Goal: Entertainment & Leisure: Browse casually

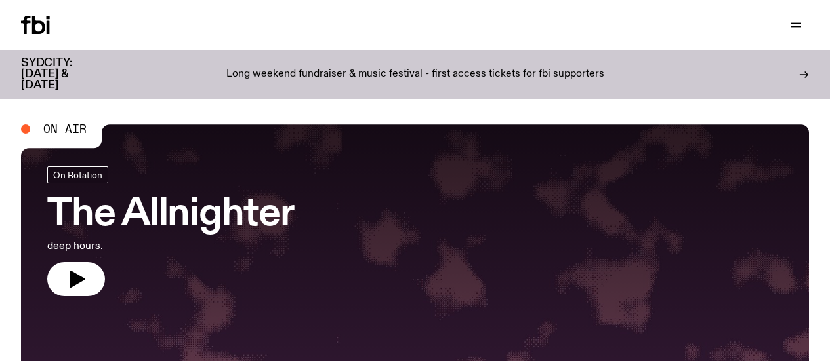
click at [0, 0] on link "Explore" at bounding box center [0, 0] width 0 height 0
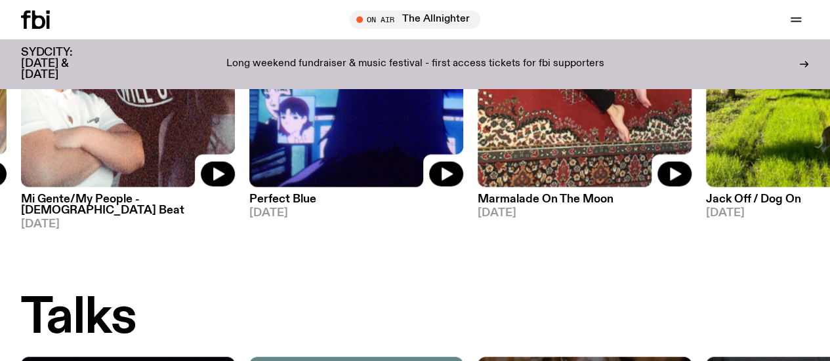
scroll to position [1218, 0]
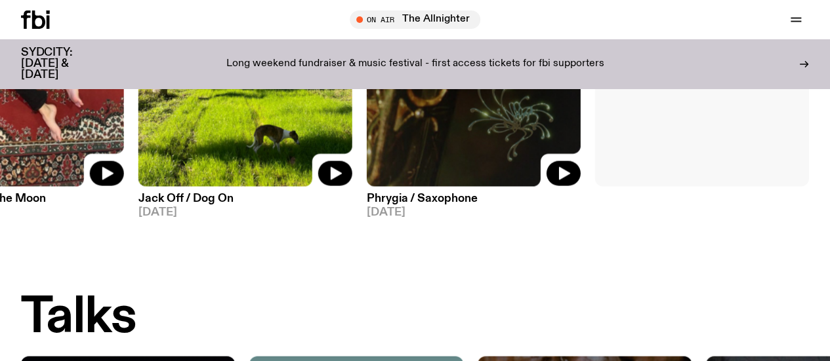
click at [654, 155] on link "View More" at bounding box center [702, 44] width 214 height 285
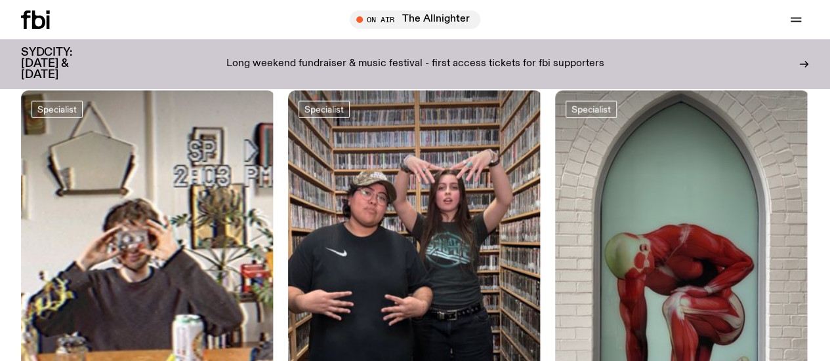
scroll to position [1768, 0]
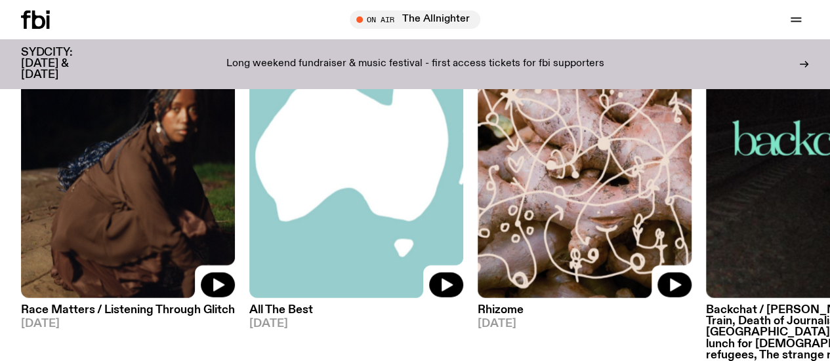
scroll to position [1557, 0]
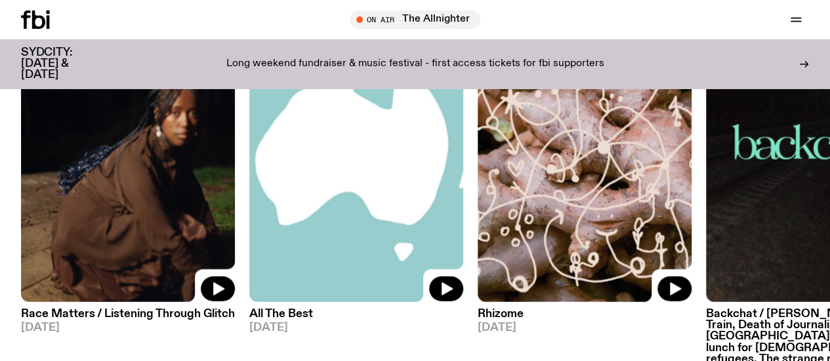
click at [117, 204] on img at bounding box center [128, 160] width 214 height 285
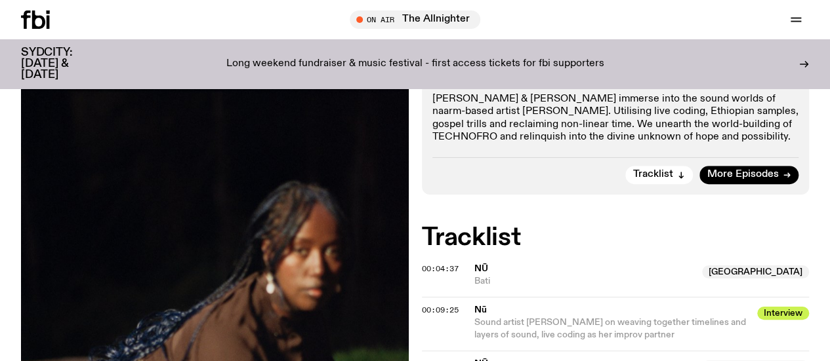
scroll to position [323, 0]
click at [539, 144] on p "[PERSON_NAME] & [PERSON_NAME] immerse into the sound worlds of naarm-based arti…" at bounding box center [615, 119] width 367 height 50
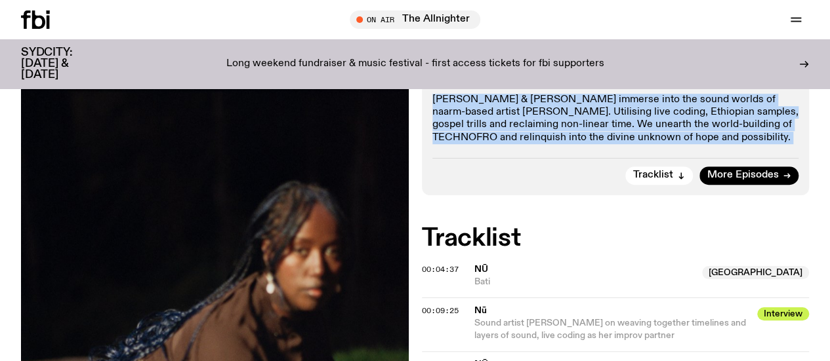
drag, startPoint x: 539, startPoint y: 146, endPoint x: 490, endPoint y: 90, distance: 74.3
click at [490, 90] on div "Non-linear sounds, improvising as spiritual catharsis, computer coding as compa…" at bounding box center [615, 101] width 367 height 86
click at [490, 83] on p "Non-linear sounds, improvising as spiritual catharsis, computer coding as compa…" at bounding box center [615, 70] width 367 height 25
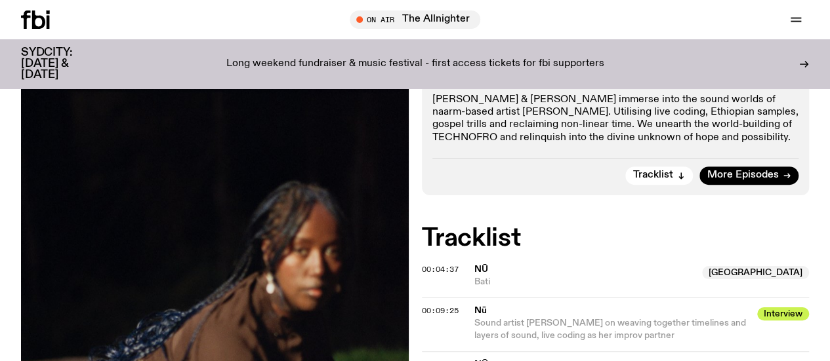
click at [490, 83] on p "Non-linear sounds, improvising as spiritual catharsis, computer coding as compa…" at bounding box center [615, 70] width 367 height 25
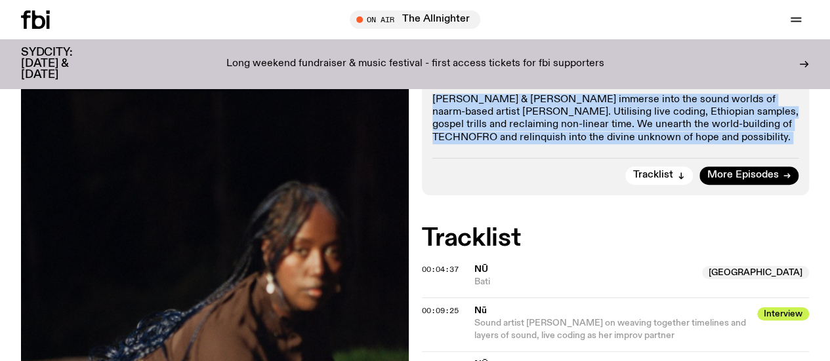
drag, startPoint x: 490, startPoint y: 90, endPoint x: 513, endPoint y: 153, distance: 67.6
click at [513, 144] on div "Non-linear sounds, improvising as spiritual catharsis, computer coding as compa…" at bounding box center [615, 101] width 367 height 86
click at [513, 144] on p "[PERSON_NAME] & [PERSON_NAME] immerse into the sound worlds of naarm-based arti…" at bounding box center [615, 119] width 367 height 50
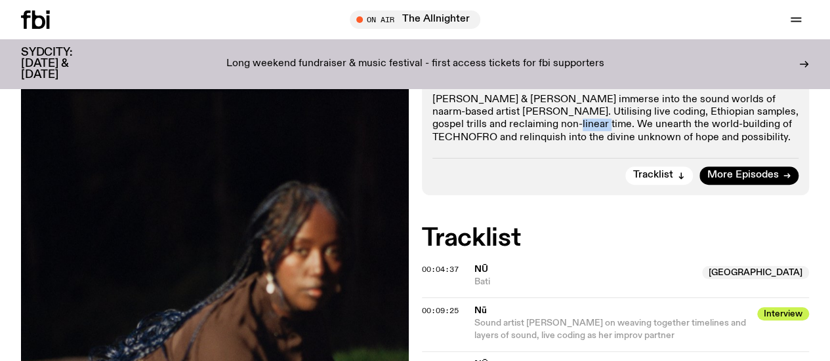
click at [513, 144] on p "[PERSON_NAME] & [PERSON_NAME] immerse into the sound worlds of naarm-based arti…" at bounding box center [615, 119] width 367 height 50
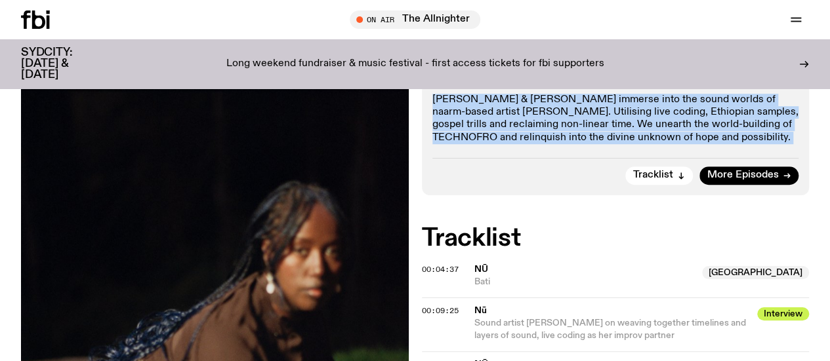
drag, startPoint x: 513, startPoint y: 153, endPoint x: 469, endPoint y: 103, distance: 66.9
click at [469, 103] on div "Non-linear sounds, improvising as spiritual catharsis, computer coding as compa…" at bounding box center [615, 101] width 367 height 86
click at [469, 83] on p "Non-linear sounds, improvising as spiritual catharsis, computer coding as compa…" at bounding box center [615, 70] width 367 height 25
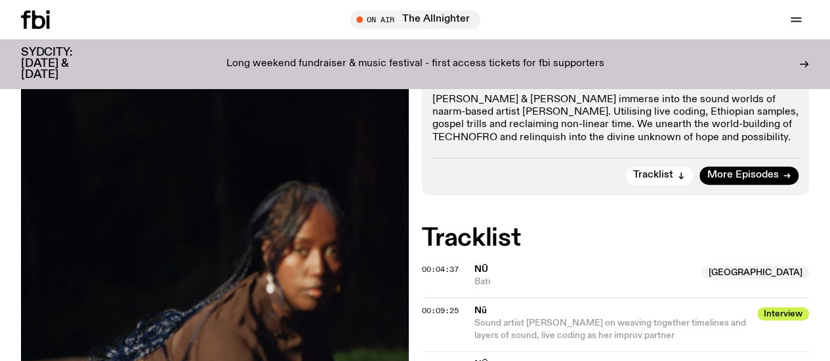
click at [469, 83] on p "Non-linear sounds, improvising as spiritual catharsis, computer coding as compa…" at bounding box center [615, 70] width 367 height 25
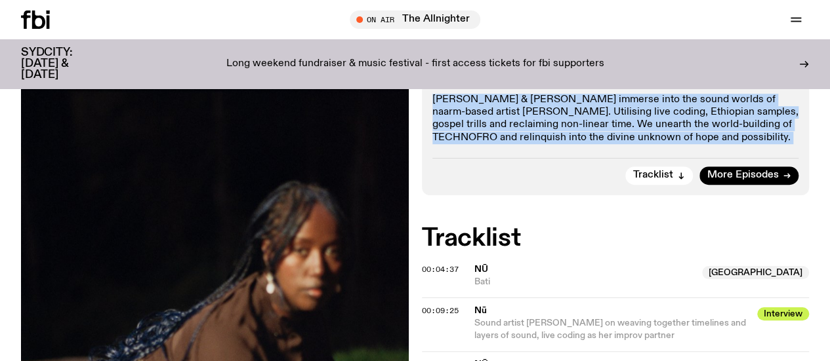
drag, startPoint x: 469, startPoint y: 103, endPoint x: 488, endPoint y: 146, distance: 46.7
click at [488, 144] on div "Non-linear sounds, improvising as spiritual catharsis, computer coding as compa…" at bounding box center [615, 101] width 367 height 86
click at [488, 144] on p "[PERSON_NAME] & [PERSON_NAME] immerse into the sound worlds of naarm-based arti…" at bounding box center [615, 119] width 367 height 50
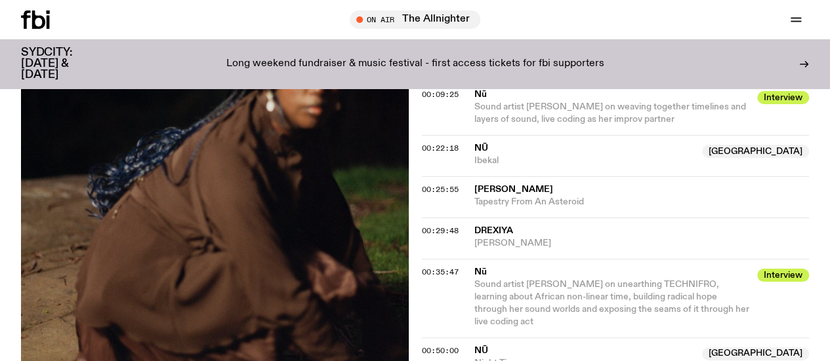
scroll to position [541, 0]
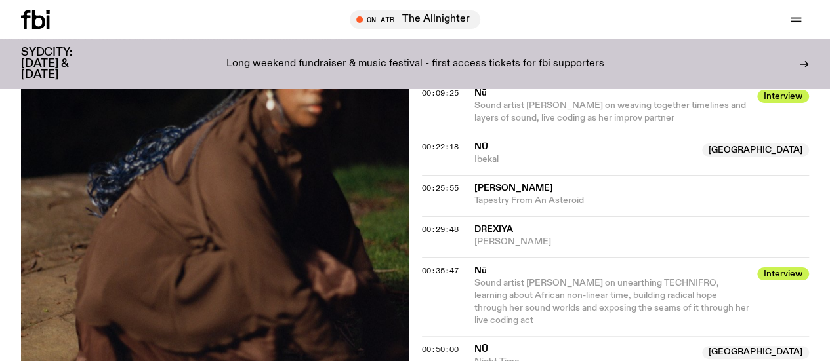
click at [488, 123] on span "Sound artist [PERSON_NAME] on weaving together timelines and layers of sound, l…" at bounding box center [609, 112] width 271 height 22
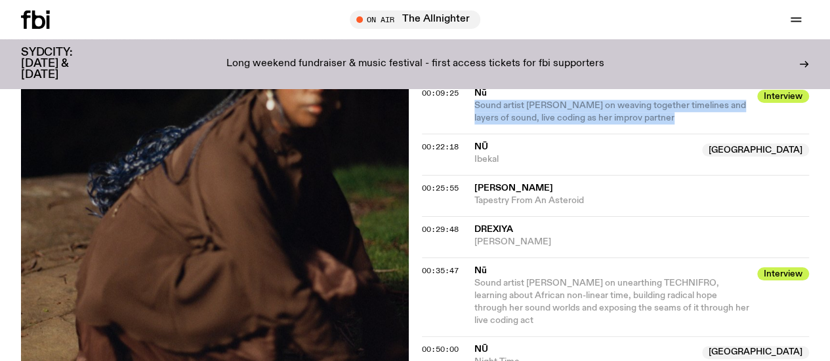
drag, startPoint x: 488, startPoint y: 146, endPoint x: 513, endPoint y: 146, distance: 25.6
click at [513, 123] on span "Sound artist [PERSON_NAME] on weaving together timelines and layers of sound, l…" at bounding box center [609, 112] width 271 height 22
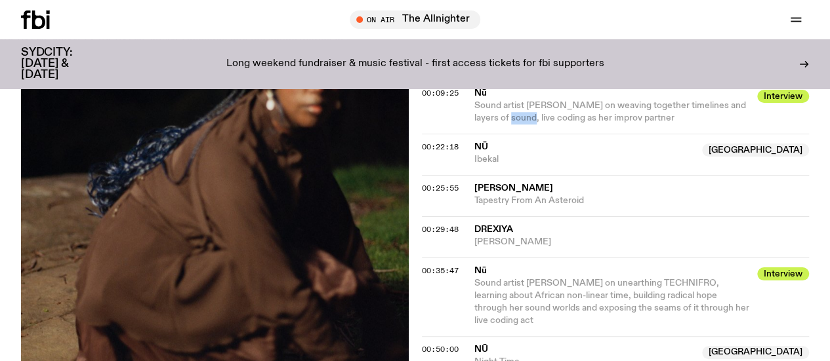
click at [513, 123] on span "Sound artist [PERSON_NAME] on weaving together timelines and layers of sound, l…" at bounding box center [609, 112] width 271 height 22
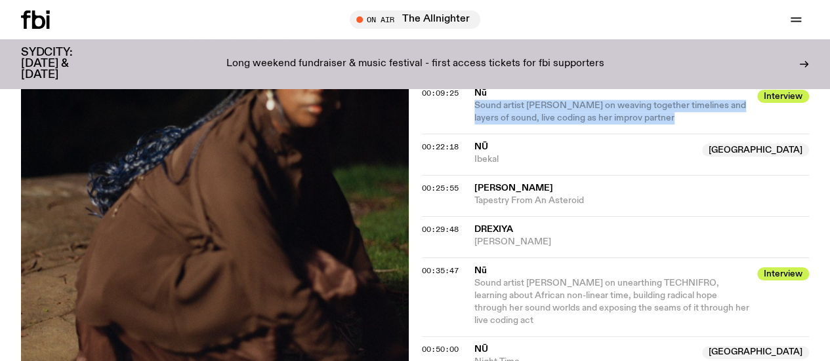
drag, startPoint x: 513, startPoint y: 146, endPoint x: 557, endPoint y: 143, distance: 43.4
click at [557, 123] on span "Sound artist [PERSON_NAME] on weaving together timelines and layers of sound, l…" at bounding box center [609, 112] width 271 height 22
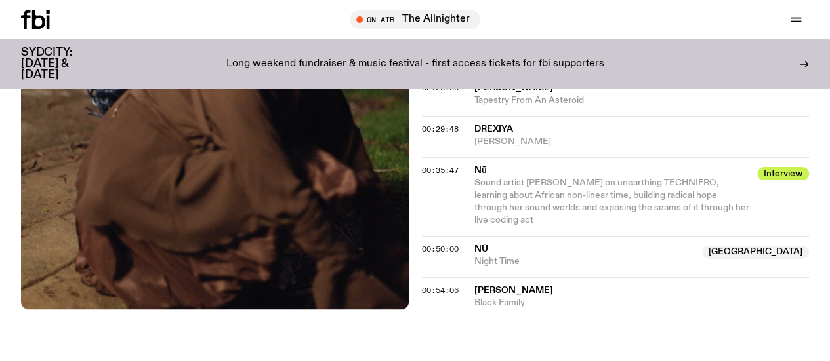
scroll to position [710, 0]
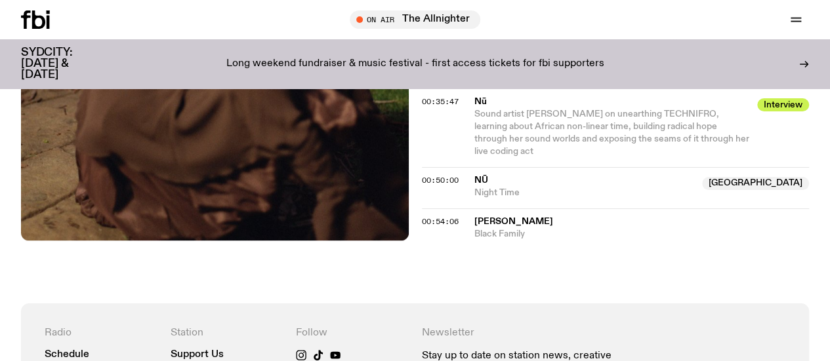
click at [0, 0] on link "Explore" at bounding box center [0, 0] width 0 height 0
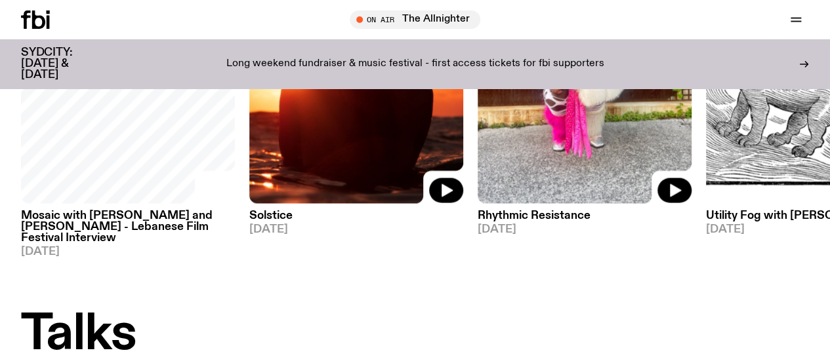
scroll to position [1132, 0]
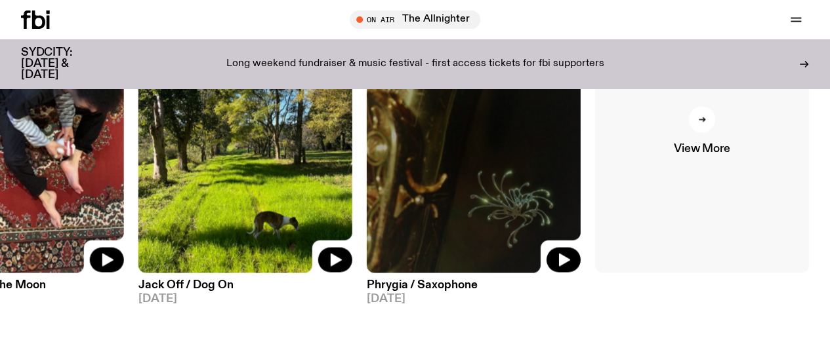
click at [706, 181] on link "View More" at bounding box center [702, 130] width 214 height 285
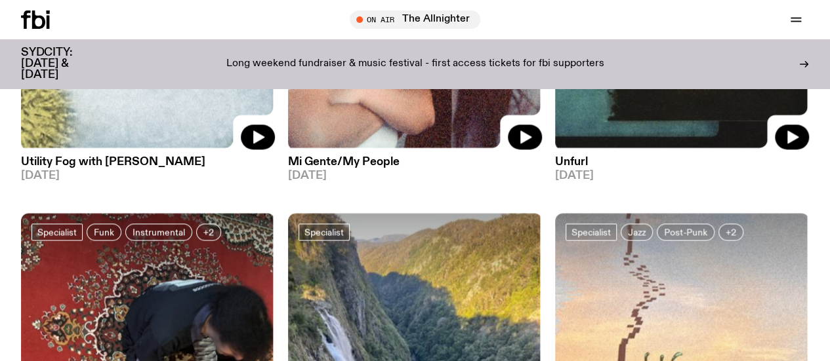
scroll to position [3270, 0]
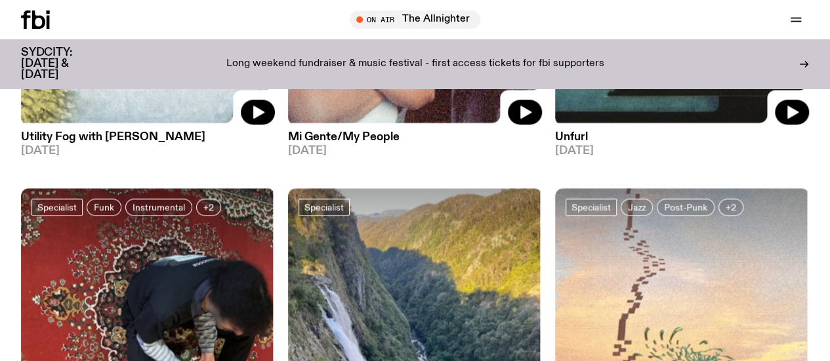
click at [0, 0] on link "Explore" at bounding box center [0, 0] width 0 height 0
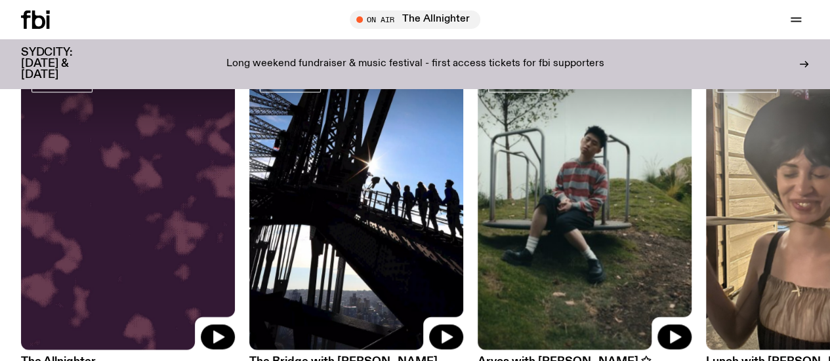
scroll to position [526, 0]
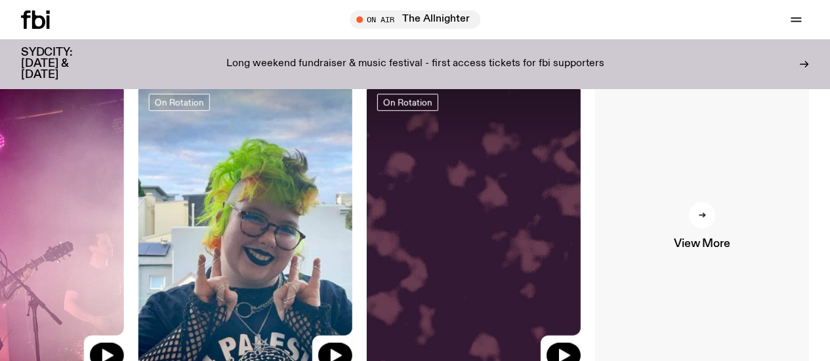
click at [694, 212] on link "View More" at bounding box center [702, 225] width 214 height 285
click at [696, 226] on div at bounding box center [702, 215] width 26 height 26
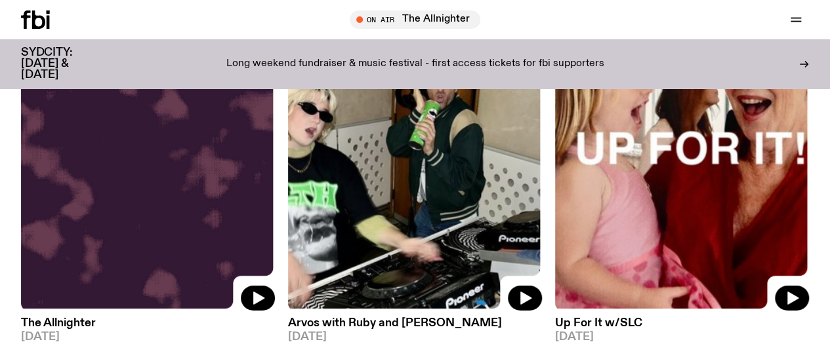
scroll to position [1923, 0]
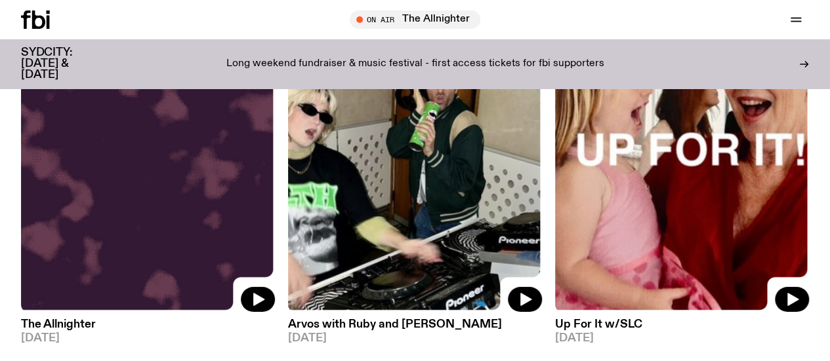
click at [121, 167] on img at bounding box center [148, 143] width 254 height 338
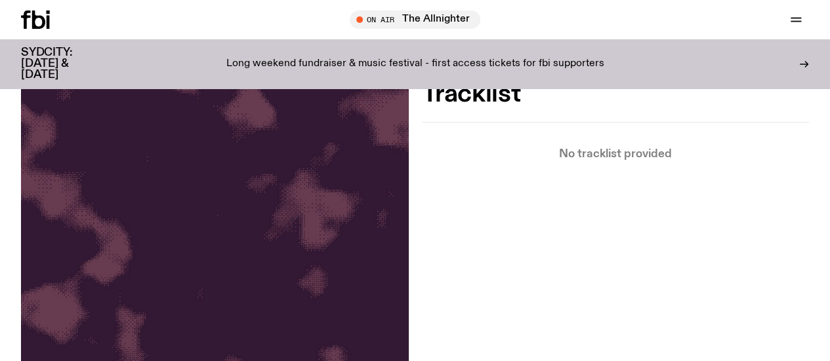
scroll to position [203, 0]
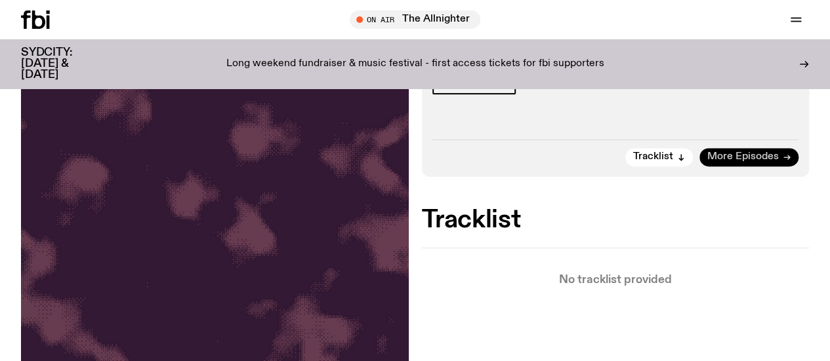
click at [741, 162] on span "More Episodes" at bounding box center [742, 157] width 71 height 10
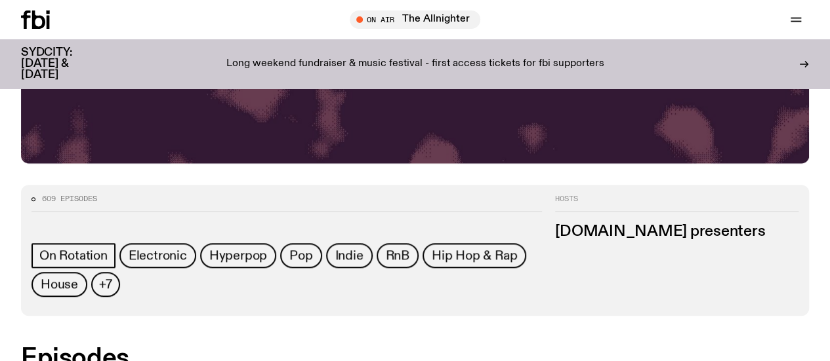
scroll to position [464, 0]
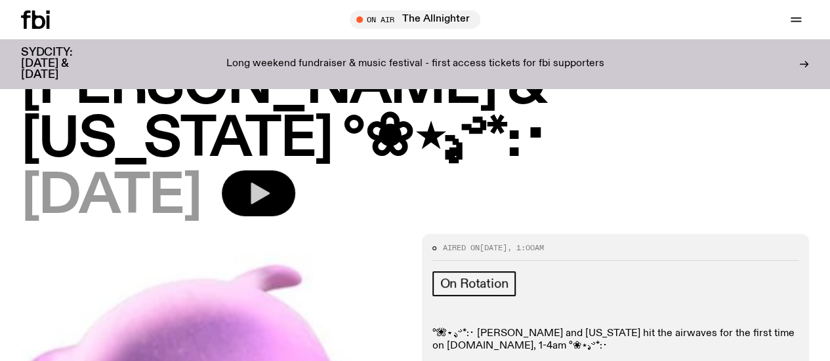
scroll to position [31, 0]
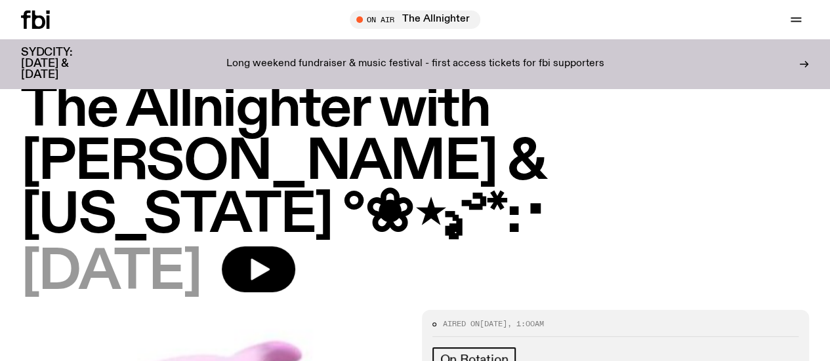
click at [293, 162] on h1 "The Allnighter with [PERSON_NAME] & [US_STATE] °❀⋆.ೃ࿔*:･" at bounding box center [415, 162] width 788 height 159
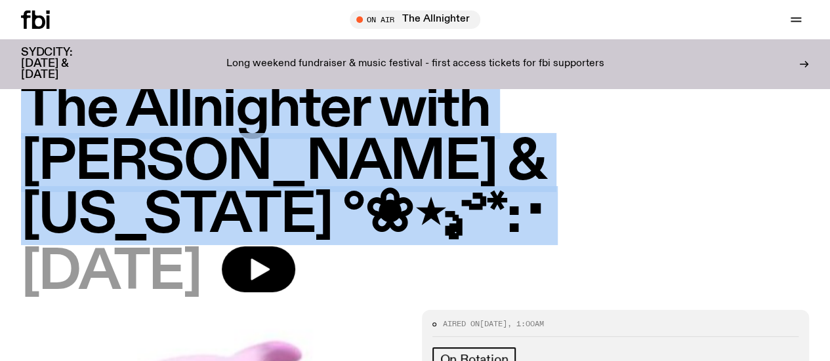
drag, startPoint x: 293, startPoint y: 162, endPoint x: 452, endPoint y: 165, distance: 159.4
click at [452, 165] on h1 "The Allnighter with [PERSON_NAME] & [US_STATE] °❀⋆.ೃ࿔*:･" at bounding box center [415, 162] width 788 height 159
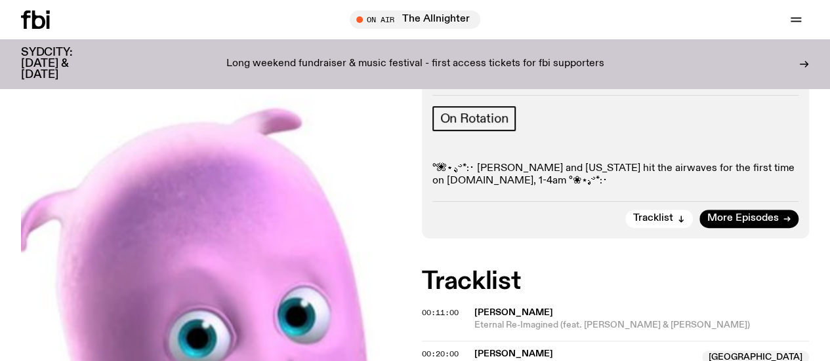
scroll to position [271, 0]
click at [452, 165] on div "Aired on [DATE] 1:00am On Rotation °❀⋆.ೃ࿔*:･ [PERSON_NAME] and [US_STATE] hit t…" at bounding box center [616, 155] width 388 height 170
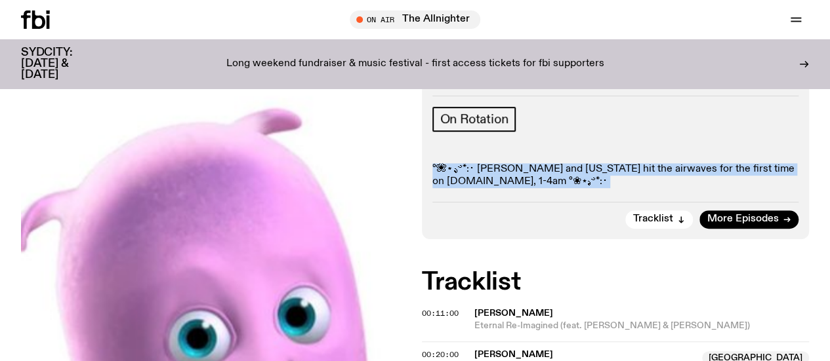
drag, startPoint x: 452, startPoint y: 165, endPoint x: 507, endPoint y: 158, distance: 54.8
click at [507, 158] on div "Aired on [DATE] 1:00am On Rotation °❀⋆.ೃ࿔*:･ [PERSON_NAME] and [US_STATE] hit t…" at bounding box center [616, 155] width 388 height 170
click at [507, 163] on p "°❀⋆.ೃ࿔*:･ [PERSON_NAME] and [US_STATE] hit the airwaves for the first time on […" at bounding box center [615, 175] width 367 height 25
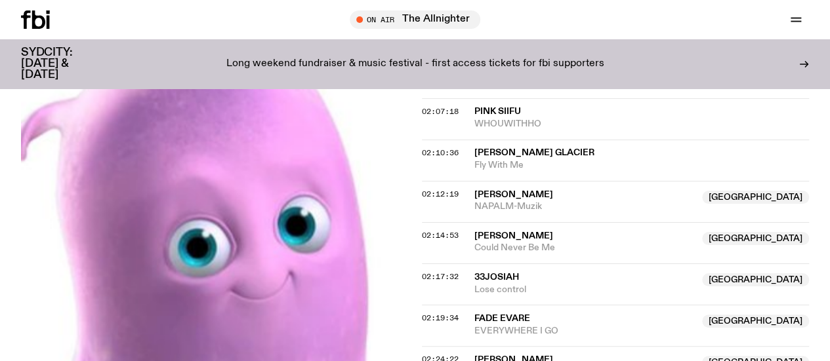
scroll to position [1490, 0]
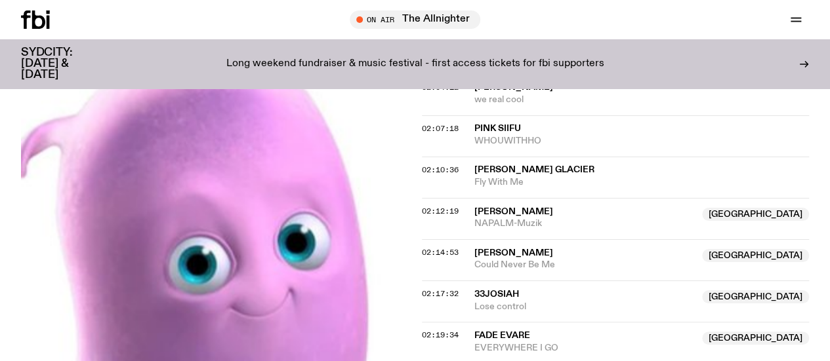
click at [0, 0] on link "Explore" at bounding box center [0, 0] width 0 height 0
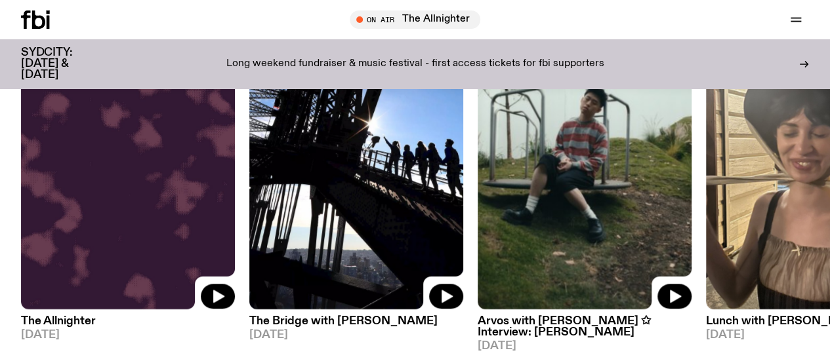
scroll to position [600, 0]
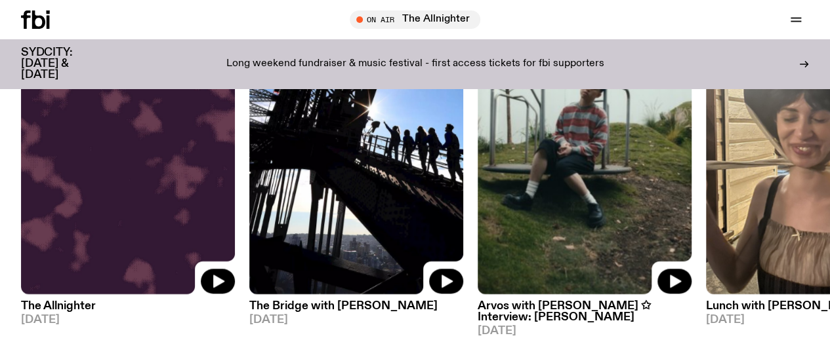
click at [49, 20] on icon at bounding box center [48, 22] width 3 height 13
